Goal: Information Seeking & Learning: Find specific fact

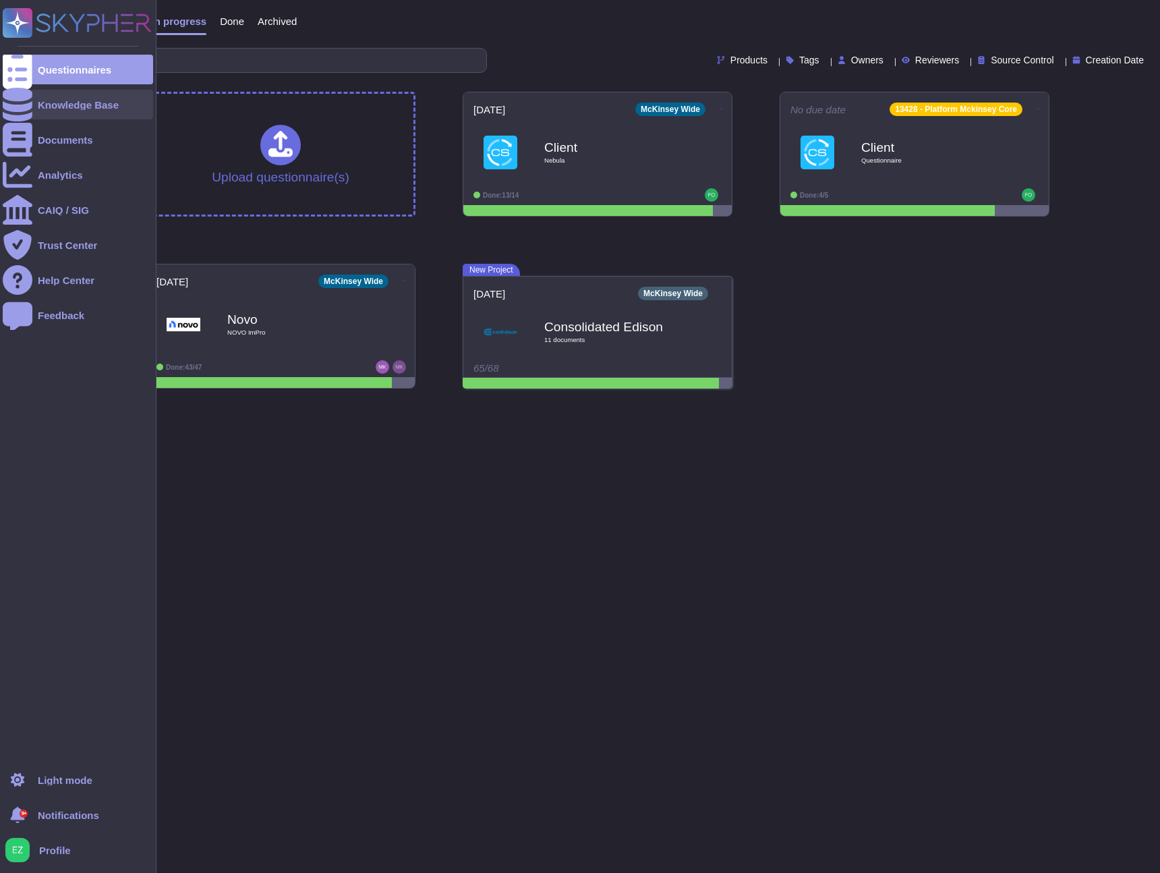
click at [51, 104] on div "Knowledge Base" at bounding box center [78, 105] width 81 height 10
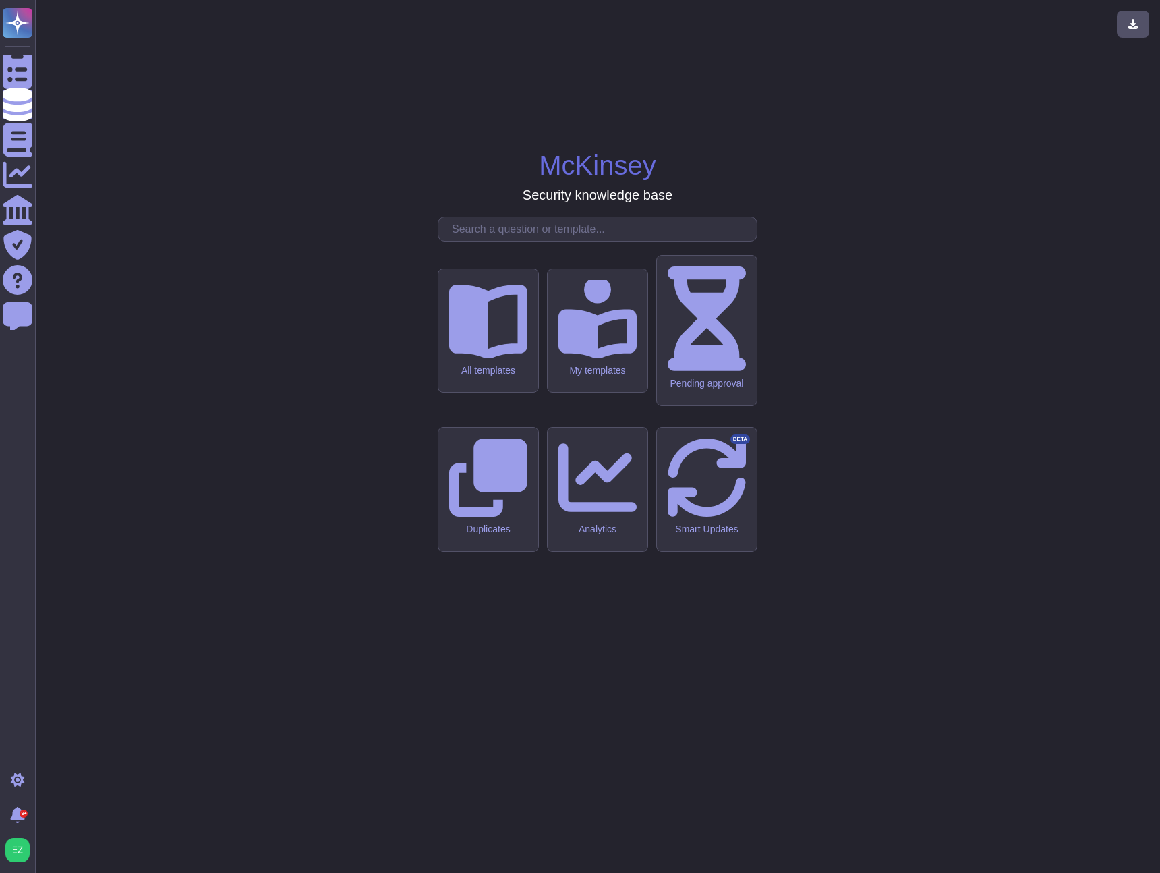
click at [513, 241] on input "text" at bounding box center [601, 229] width 312 height 24
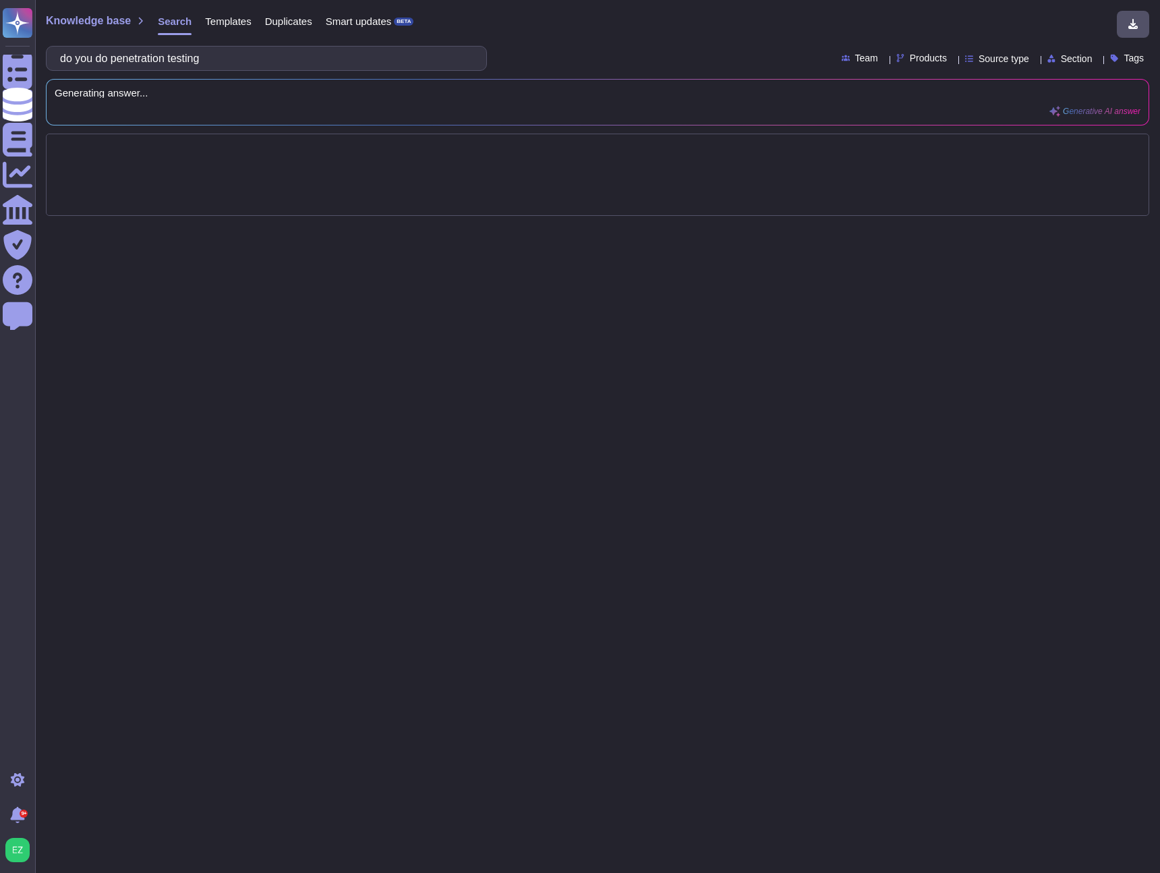
type input "do you do penetration testing"
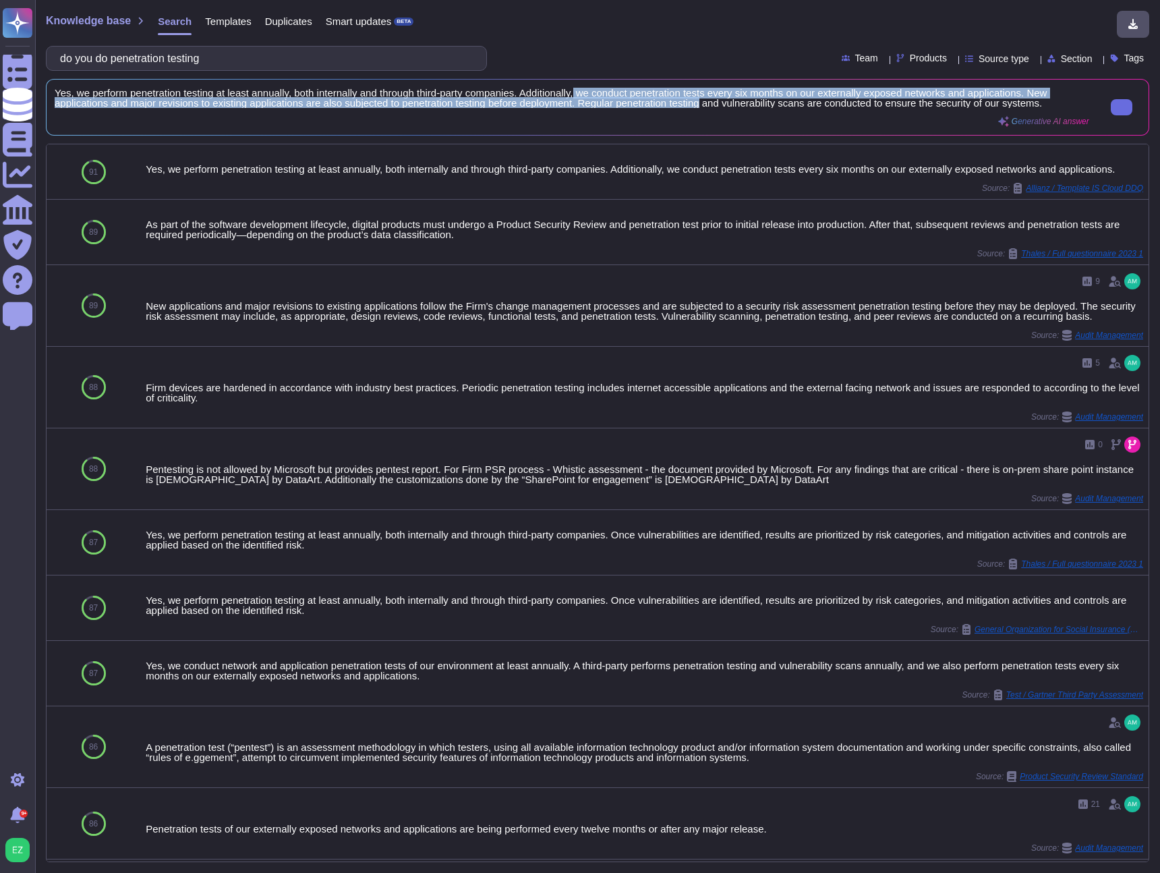
scroll to position [1, 0]
drag, startPoint x: 595, startPoint y: 94, endPoint x: 901, endPoint y: 113, distance: 306.9
click at [901, 108] on span "Yes, we perform penetration testing at least annually, both internally and thro…" at bounding box center [572, 98] width 1035 height 20
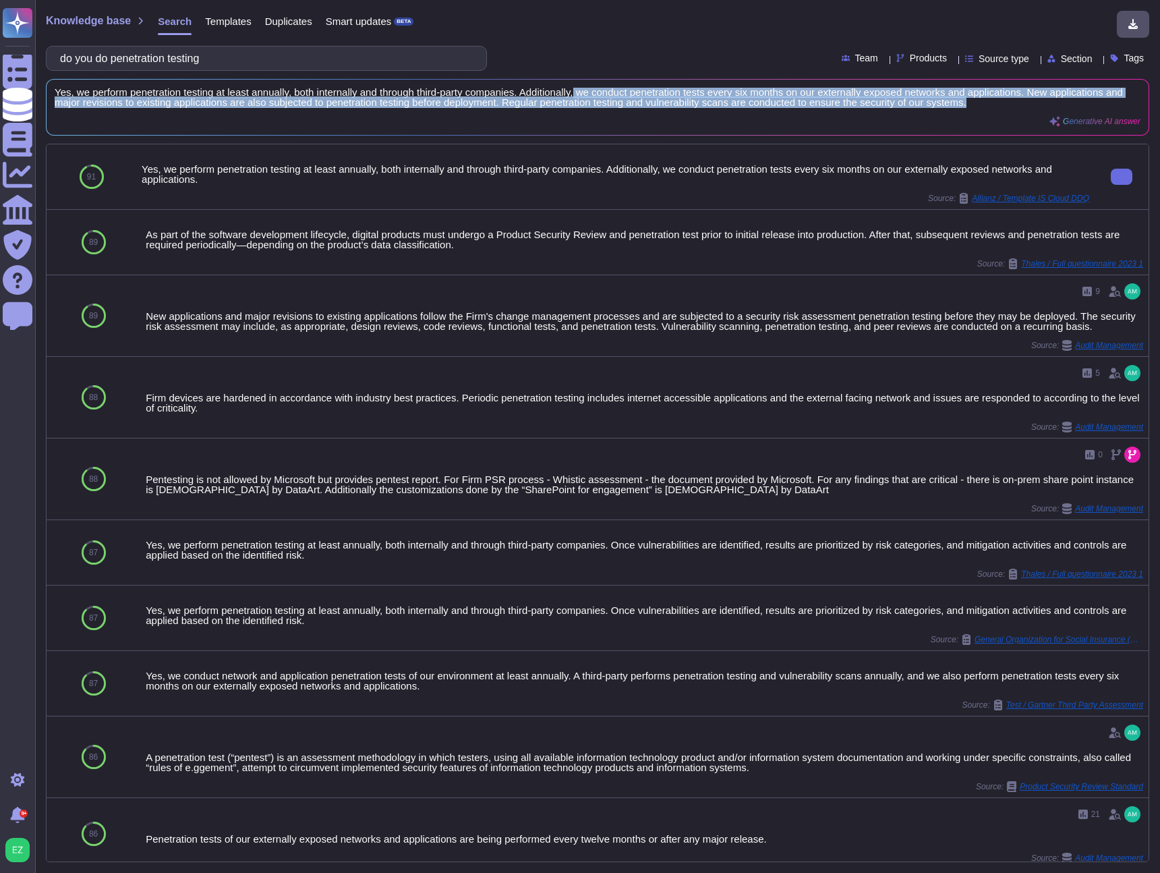
copy span "we conduct penetration tests every six months on our externally exposed network…"
